Goal: Navigation & Orientation: Go to known website

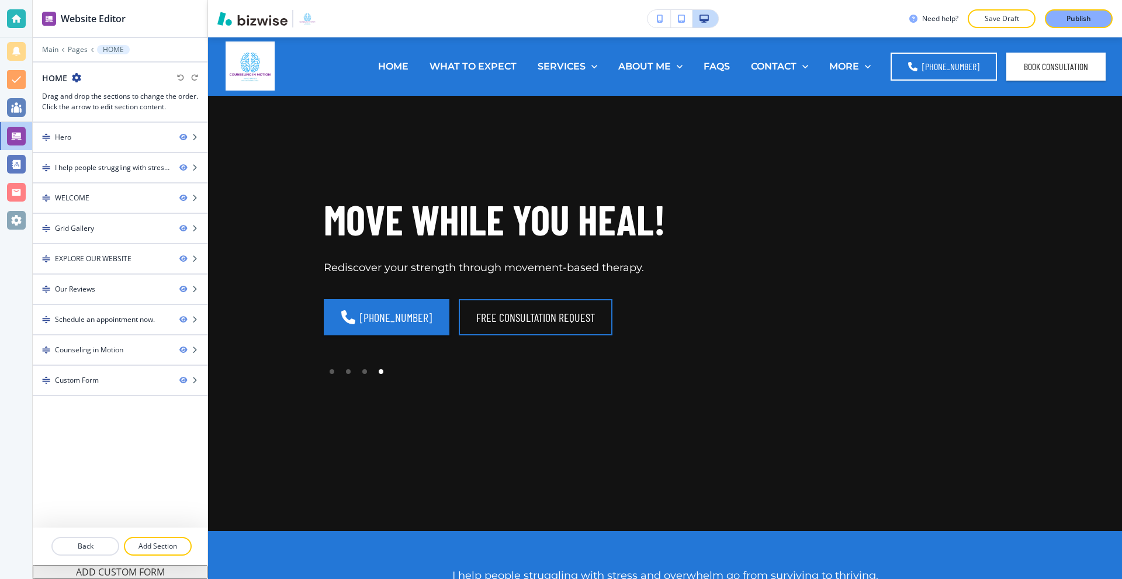
scroll to position [4606, 0]
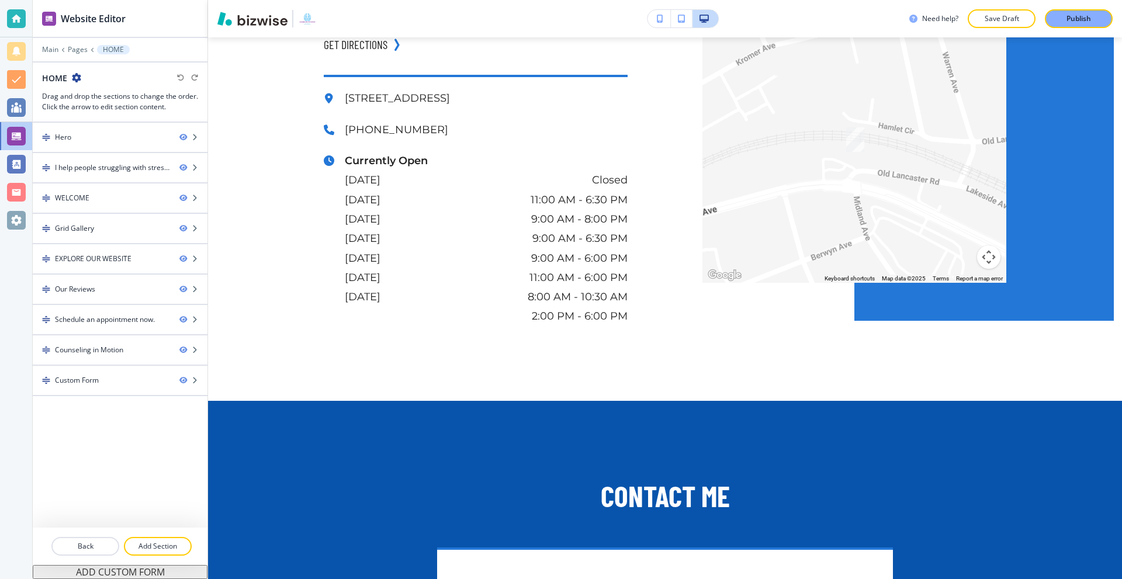
click at [22, 23] on div at bounding box center [16, 18] width 19 height 19
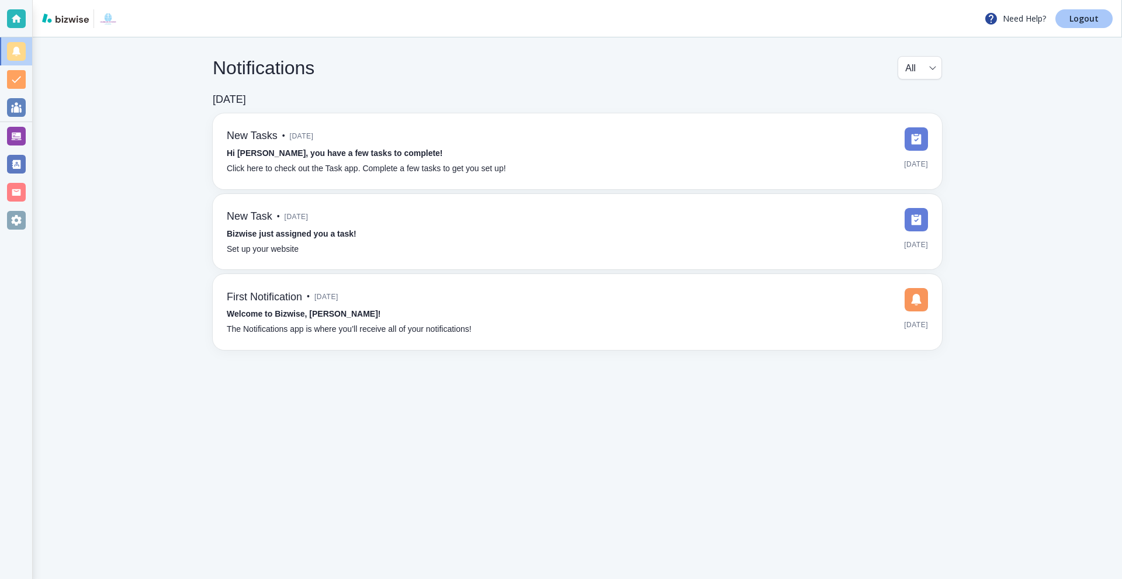
click at [1081, 15] on p "Logout" at bounding box center [1083, 19] width 29 height 8
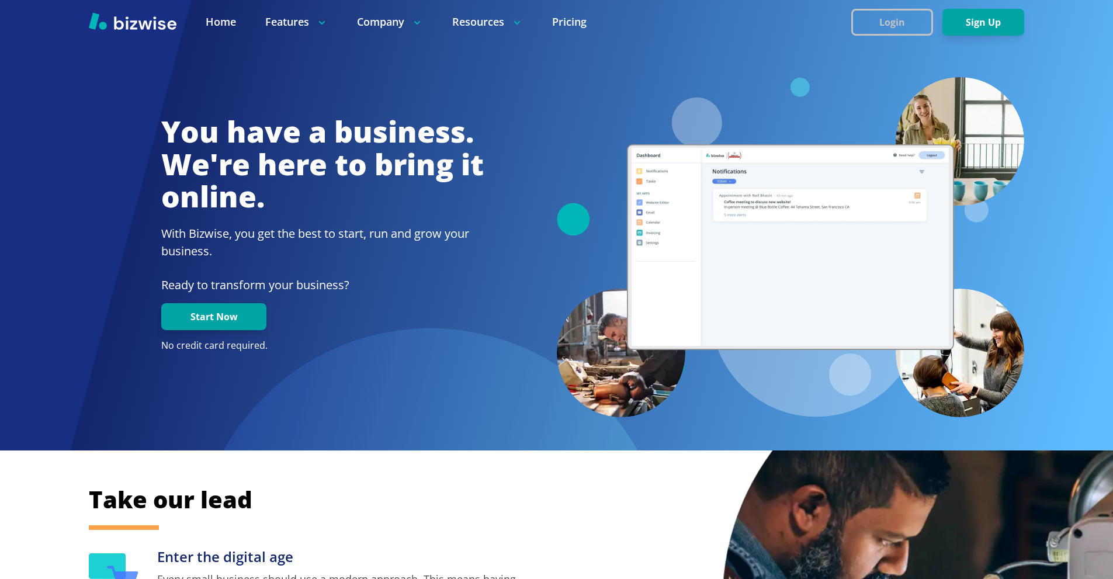
click at [862, 17] on button "Login" at bounding box center [892, 22] width 82 height 27
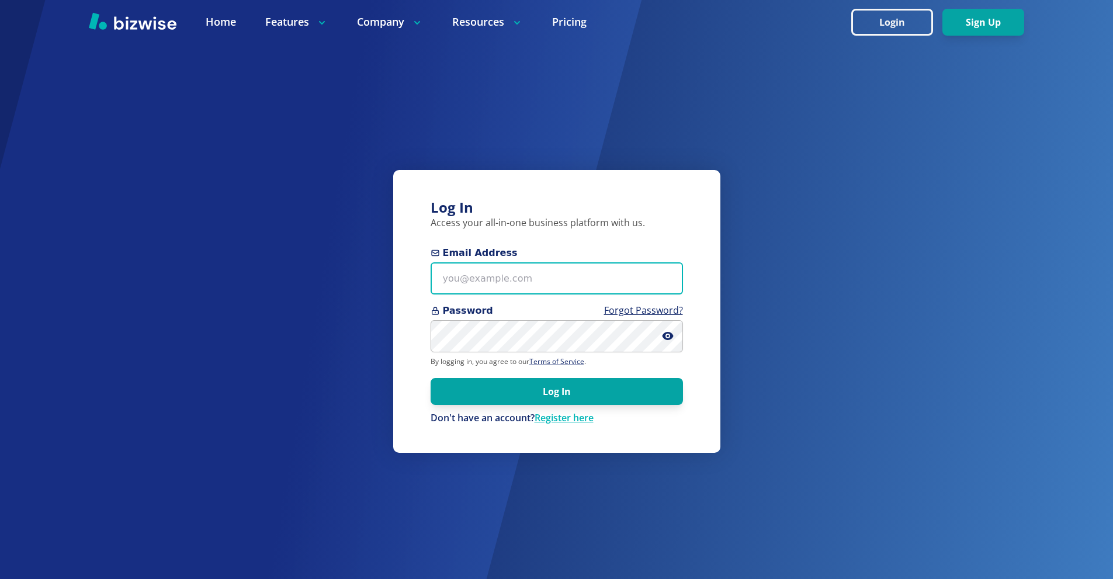
drag, startPoint x: 533, startPoint y: 278, endPoint x: 517, endPoint y: 134, distance: 145.3
click at [533, 278] on input "Email Address" at bounding box center [557, 278] width 252 height 32
paste input "[DOMAIN_NAME][EMAIL_ADDRESS][DOMAIN_NAME]"
type input "[DOMAIN_NAME][EMAIL_ADDRESS][DOMAIN_NAME]"
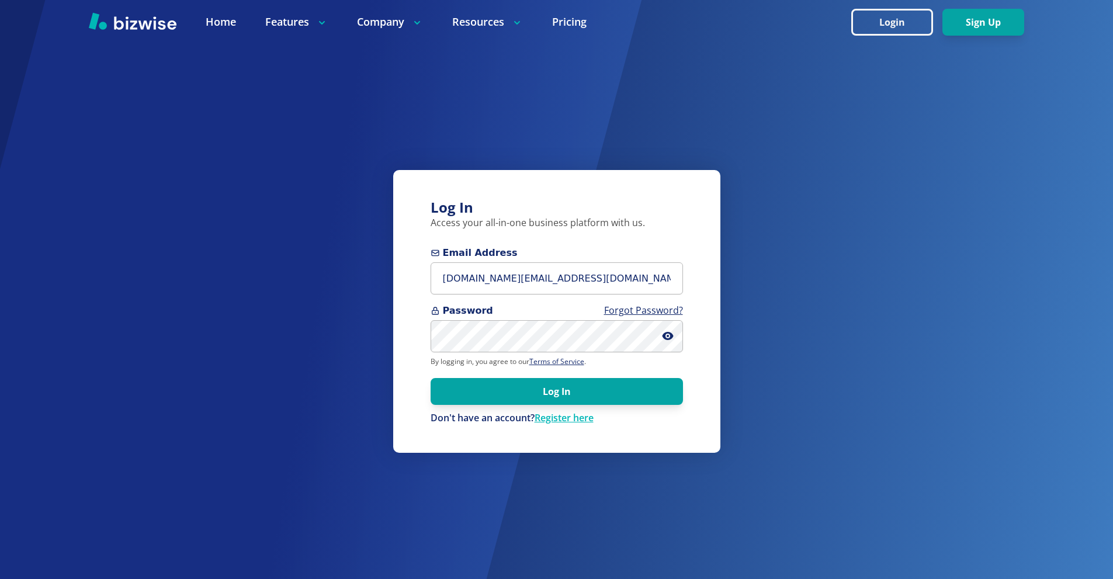
drag, startPoint x: 512, startPoint y: 359, endPoint x: 511, endPoint y: 352, distance: 7.1
click at [511, 355] on form "Email Address [DOMAIN_NAME][EMAIL_ADDRESS][DOMAIN_NAME] Password Forgot Passwor…" at bounding box center [557, 335] width 252 height 179
click at [548, 382] on button "Log In" at bounding box center [557, 391] width 252 height 27
